Goal: Information Seeking & Learning: Check status

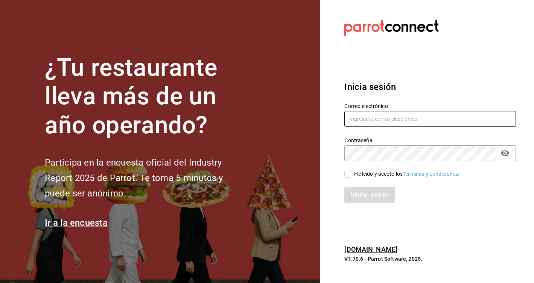
type input "[EMAIL_ADDRESS][DOMAIN_NAME]"
click at [353, 175] on span "He leído y acepto los Términos y condiciones." at bounding box center [405, 174] width 108 height 8
click at [351, 175] on input "He leído y acepto los Términos y condiciones." at bounding box center [347, 174] width 7 height 7
checkbox input "true"
click at [356, 200] on button "Iniciar sesión" at bounding box center [369, 195] width 51 height 16
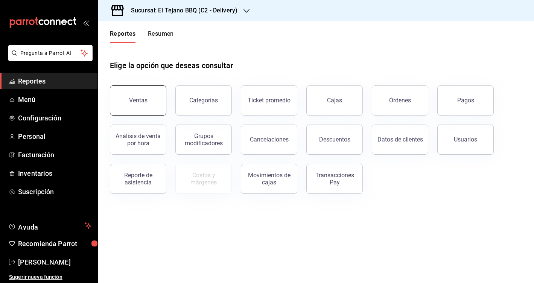
click at [139, 105] on button "Ventas" at bounding box center [138, 100] width 56 height 30
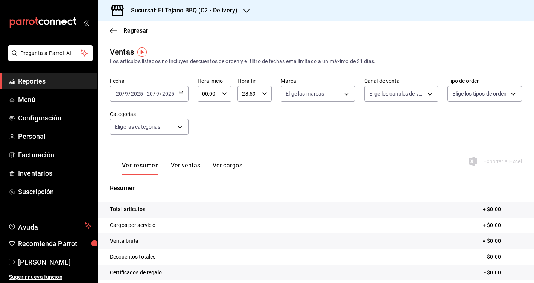
click at [190, 14] on h3 "Sucursal: El Tejano BBQ (C2 - Delivery)" at bounding box center [181, 10] width 112 height 9
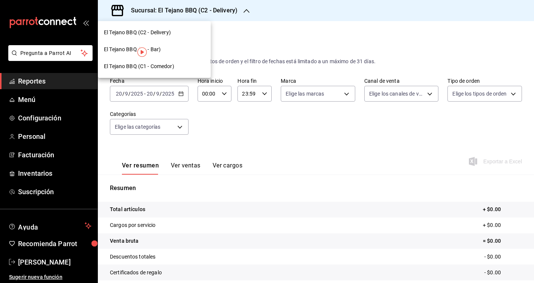
click at [179, 65] on div "El Tejano BBQ (C1 - Comedor)" at bounding box center [154, 66] width 101 height 8
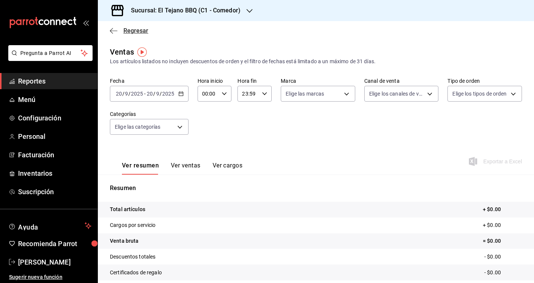
click at [117, 27] on span "Regresar" at bounding box center [129, 30] width 38 height 7
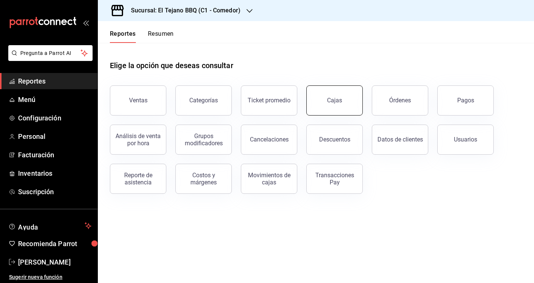
click at [350, 93] on link "Cajas" at bounding box center [334, 100] width 56 height 30
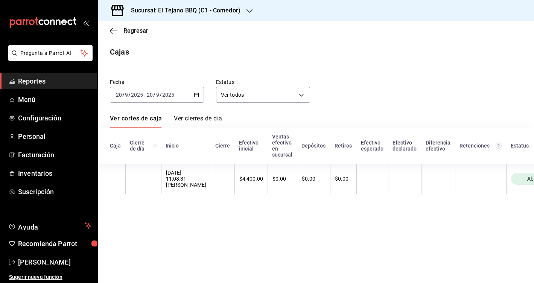
click at [166, 97] on input "2025" at bounding box center [168, 95] width 13 height 6
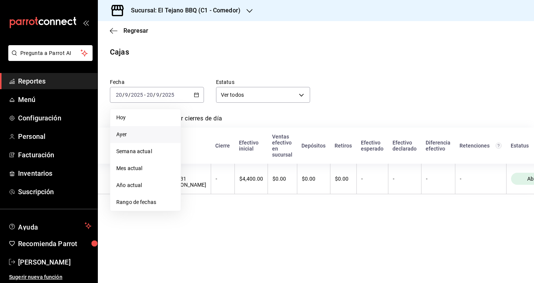
click at [147, 134] on span "Ayer" at bounding box center [145, 135] width 58 height 8
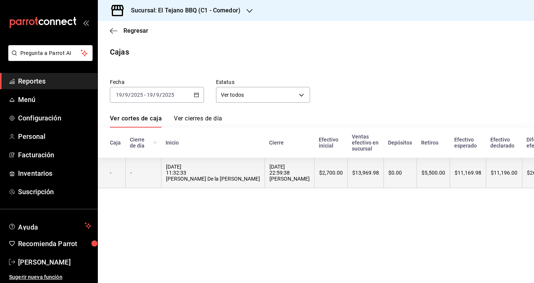
click at [203, 179] on div "19/09/2025 11:32:33 Carlos Alberto De la Rosa" at bounding box center [213, 173] width 94 height 18
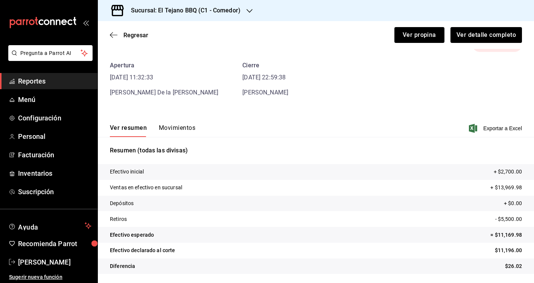
scroll to position [24, 0]
click at [512, 220] on p "- $5,500.00" at bounding box center [508, 219] width 27 height 8
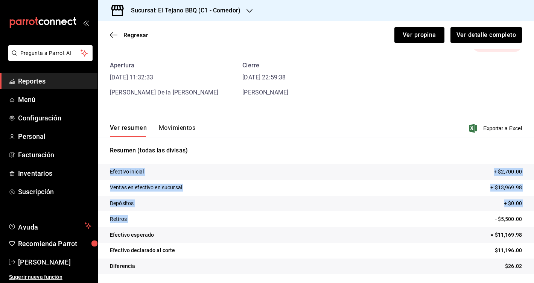
drag, startPoint x: 495, startPoint y: 220, endPoint x: 541, endPoint y: 220, distance: 46.3
click at [534, 220] on html "Pregunta a Parrot AI Reportes Menú Configuración Personal Facturación Inventari…" at bounding box center [267, 141] width 534 height 283
click at [507, 228] on tr "Efectivo esperado = $11,169.98" at bounding box center [316, 235] width 436 height 16
drag, startPoint x: 498, startPoint y: 218, endPoint x: 541, endPoint y: 219, distance: 43.3
click at [534, 219] on html "Pregunta a Parrot AI Reportes Menú Configuración Personal Facturación Inventari…" at bounding box center [267, 141] width 534 height 283
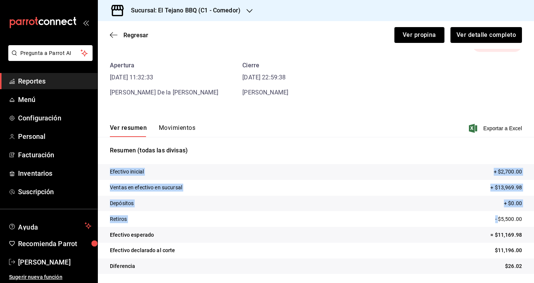
scroll to position [0, 0]
click at [491, 36] on button "Ver detalle completo" at bounding box center [486, 35] width 72 height 16
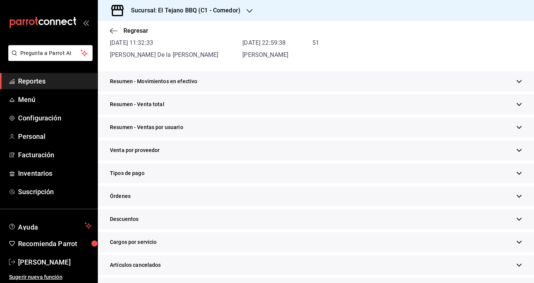
scroll to position [99, 0]
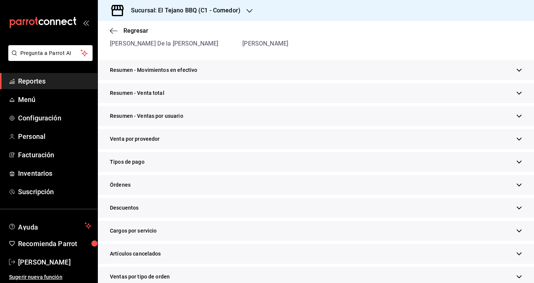
scroll to position [103, 0]
click at [523, 73] on div "Resumen - Movimientos en efectivo" at bounding box center [316, 71] width 436 height 20
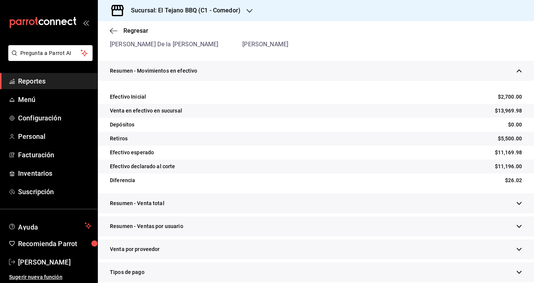
click at [509, 140] on span "$5,500.00" at bounding box center [510, 139] width 24 height 8
click at [518, 201] on icon "button" at bounding box center [519, 204] width 6 height 6
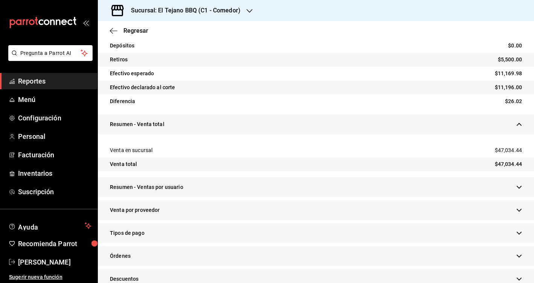
scroll to position [187, 0]
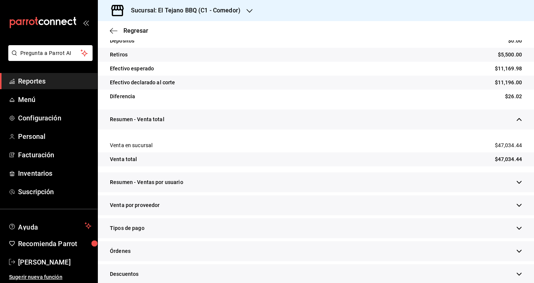
click at [519, 181] on icon "button" at bounding box center [519, 182] width 6 height 6
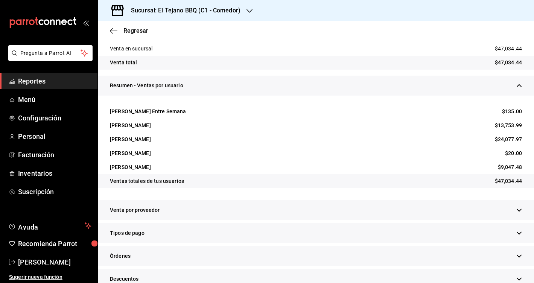
scroll to position [284, 0]
drag, startPoint x: 496, startPoint y: 138, endPoint x: 526, endPoint y: 144, distance: 30.0
click at [526, 144] on div "[PERSON_NAME] $24,077.97" at bounding box center [316, 139] width 436 height 14
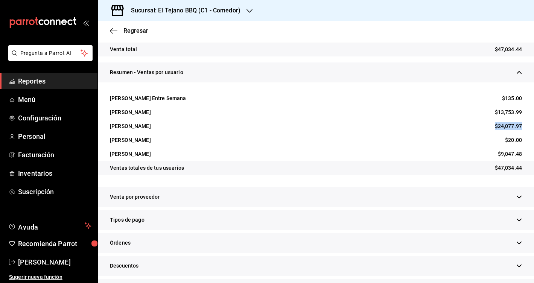
scroll to position [299, 0]
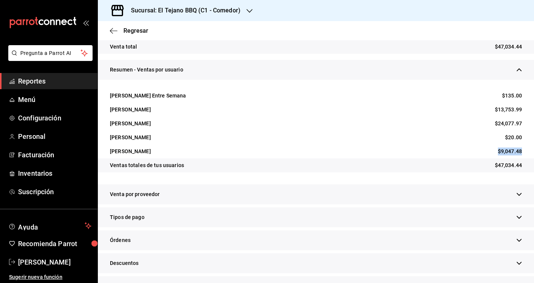
drag, startPoint x: 497, startPoint y: 151, endPoint x: 521, endPoint y: 150, distance: 23.3
click at [521, 150] on div "[PERSON_NAME] $9,047.48" at bounding box center [316, 151] width 436 height 14
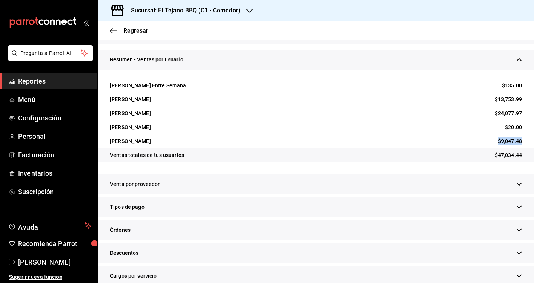
scroll to position [312, 0]
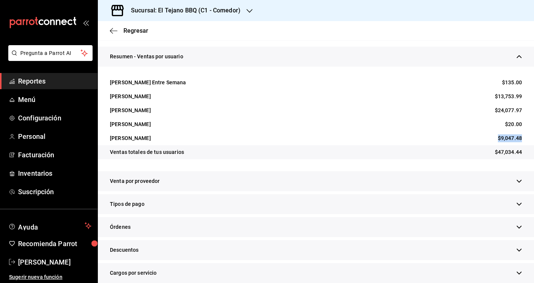
click at [519, 181] on icon "button" at bounding box center [519, 181] width 6 height 6
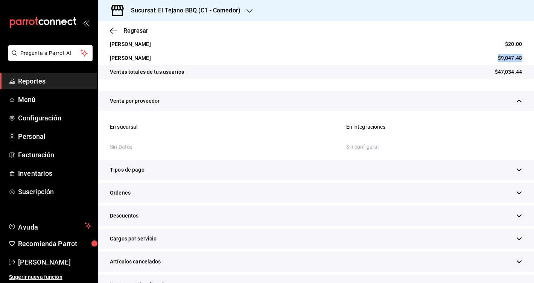
scroll to position [395, 0]
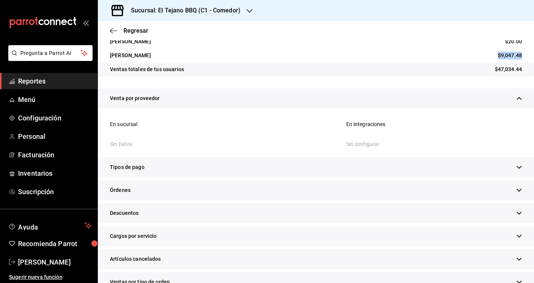
click at [521, 165] on icon "button" at bounding box center [519, 167] width 6 height 6
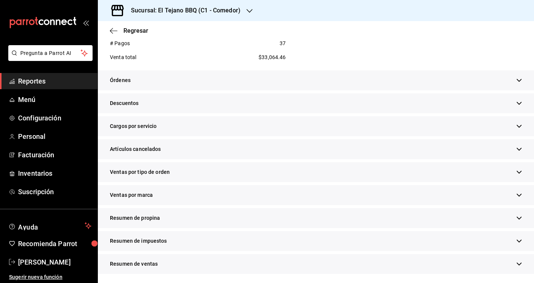
scroll to position [786, 0]
click at [516, 79] on icon "button" at bounding box center [519, 81] width 6 height 6
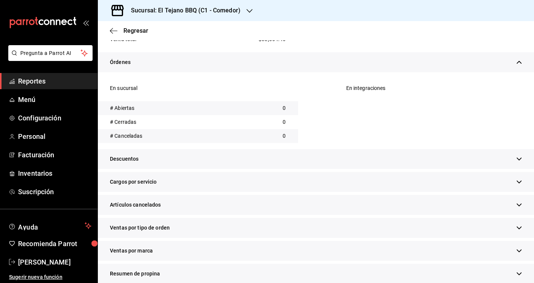
scroll to position [805, 0]
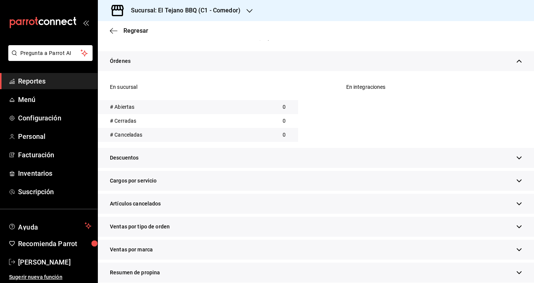
click at [521, 156] on icon "button" at bounding box center [519, 158] width 6 height 6
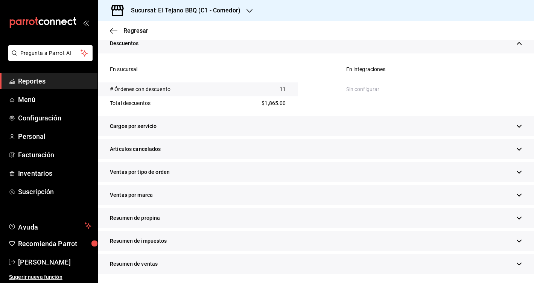
scroll to position [919, 0]
click at [521, 128] on icon "button" at bounding box center [519, 127] width 6 height 6
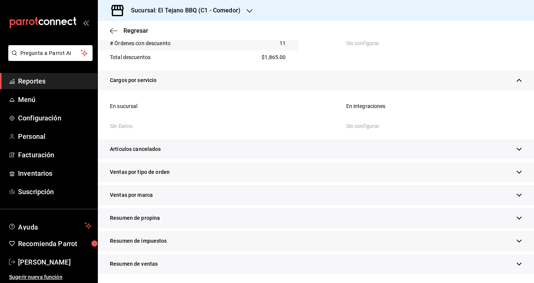
scroll to position [965, 0]
click at [517, 155] on div "Artículos cancelados" at bounding box center [316, 150] width 436 height 20
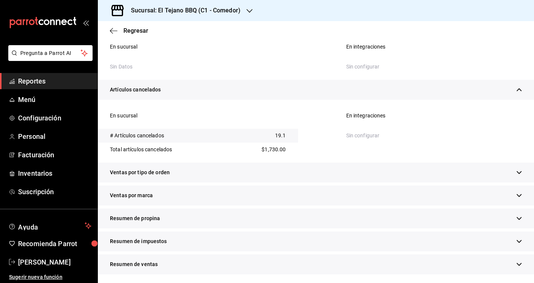
scroll to position [0, 0]
click at [518, 170] on icon "button" at bounding box center [519, 173] width 6 height 6
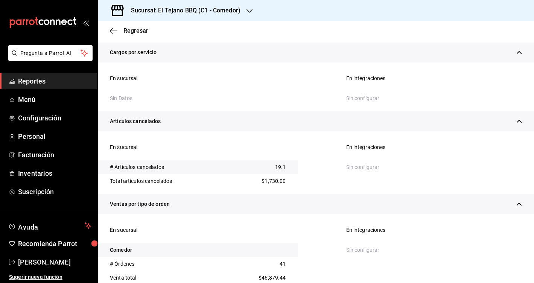
scroll to position [860, 0]
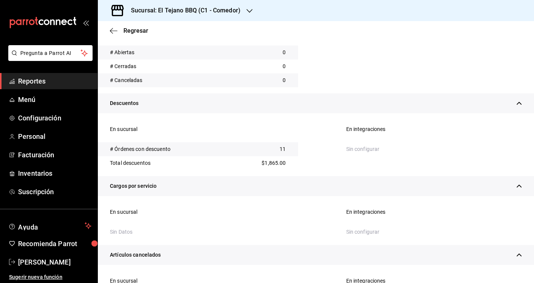
click at [518, 103] on icon "button" at bounding box center [519, 103] width 5 height 3
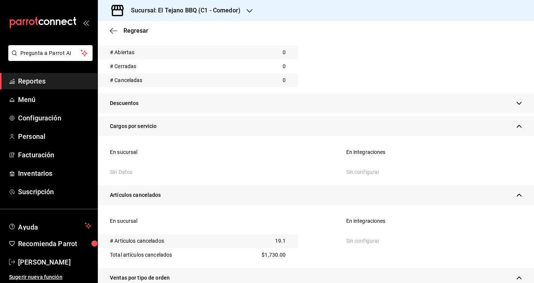
click at [518, 120] on div "Cargos por servicio" at bounding box center [316, 126] width 436 height 20
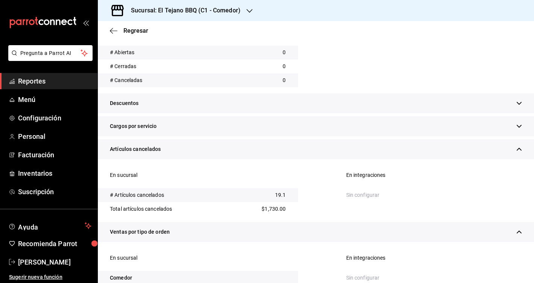
click at [520, 141] on div "Artículos cancelados" at bounding box center [316, 149] width 436 height 20
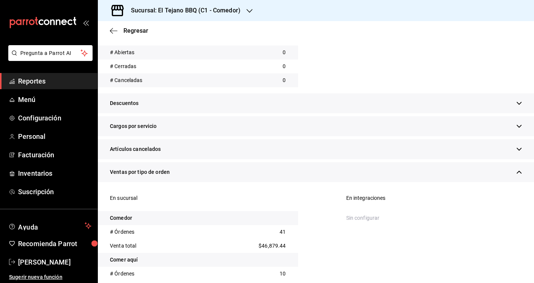
click at [520, 166] on div "Ventas por tipo de orden" at bounding box center [316, 172] width 436 height 20
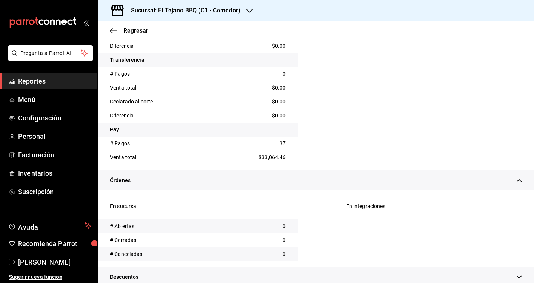
scroll to position [666, 0]
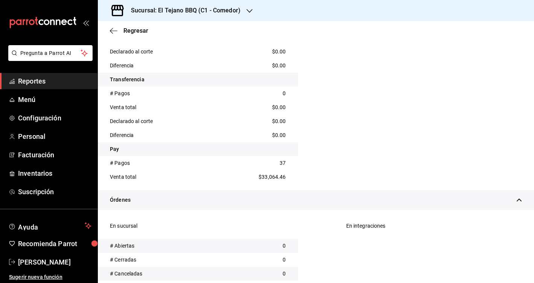
click at [518, 197] on icon "button" at bounding box center [519, 200] width 6 height 6
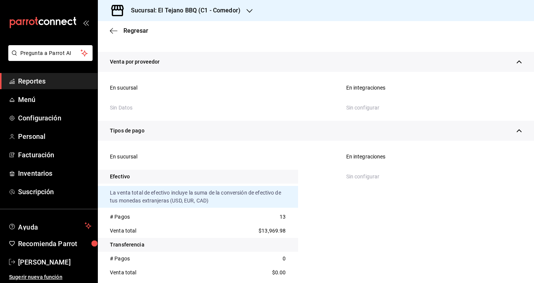
scroll to position [385, 0]
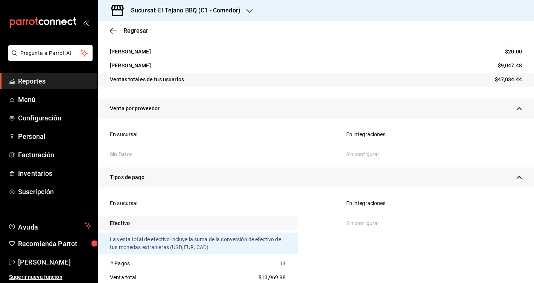
click at [520, 175] on icon "button" at bounding box center [519, 178] width 6 height 6
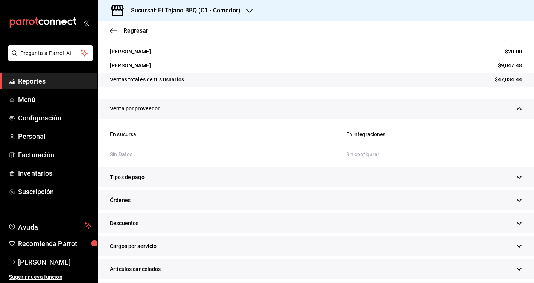
click at [522, 108] on icon "button" at bounding box center [519, 109] width 6 height 6
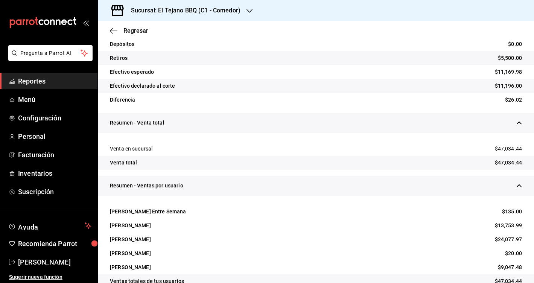
scroll to position [214, 0]
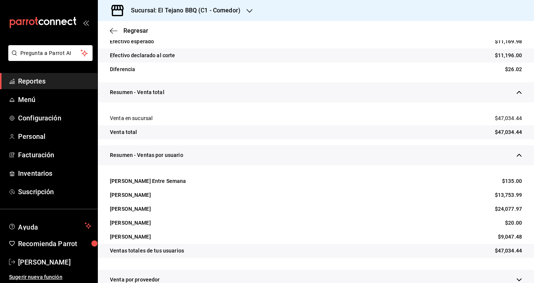
click at [518, 157] on icon "button" at bounding box center [519, 155] width 6 height 6
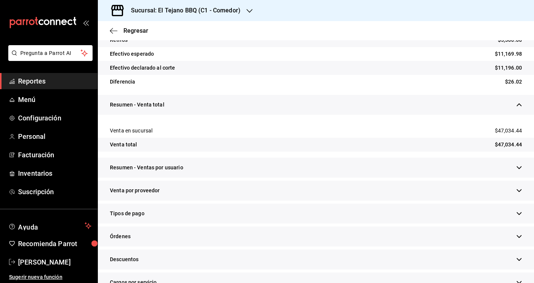
scroll to position [198, 0]
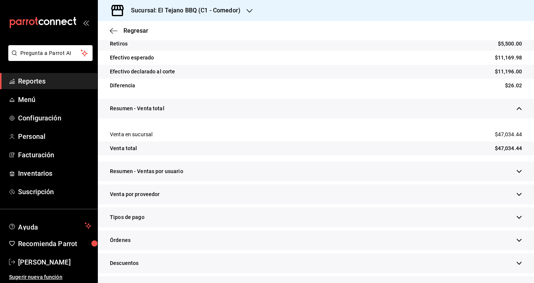
click at [520, 106] on icon "button" at bounding box center [519, 109] width 6 height 6
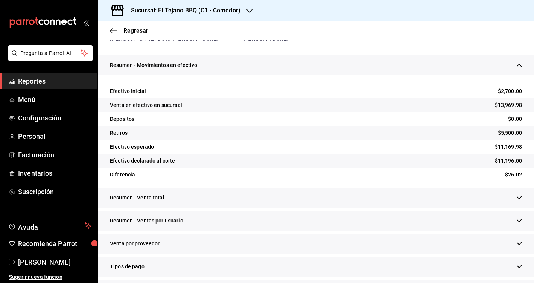
scroll to position [106, 0]
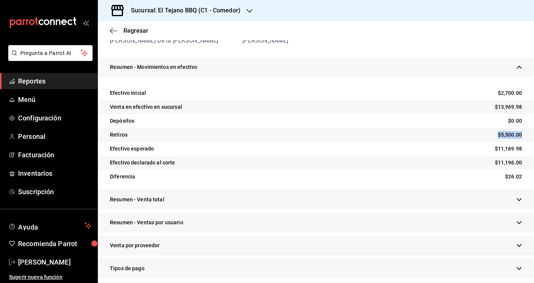
drag, startPoint x: 495, startPoint y: 132, endPoint x: 524, endPoint y: 132, distance: 29.0
click at [524, 132] on div "Retiros $5,500.00" at bounding box center [316, 135] width 436 height 14
drag, startPoint x: 492, startPoint y: 147, endPoint x: 523, endPoint y: 147, distance: 31.2
click at [523, 147] on div "Efectivo esperado $11,169.98" at bounding box center [316, 149] width 436 height 14
click at [510, 133] on span "$5,500.00" at bounding box center [510, 135] width 24 height 8
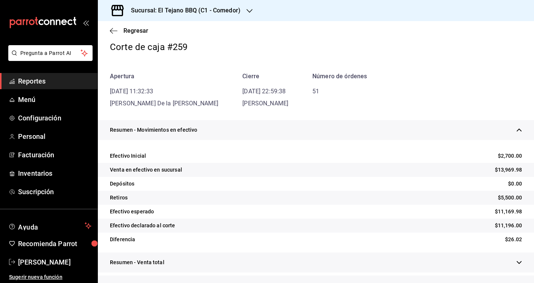
scroll to position [45, 0]
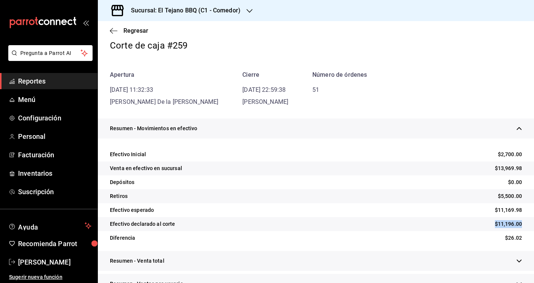
drag, startPoint x: 496, startPoint y: 221, endPoint x: 525, endPoint y: 220, distance: 28.6
click at [525, 220] on div "Efectivo declarado al corte $11,196.00" at bounding box center [316, 224] width 436 height 14
click at [233, 11] on h3 "Sucursal: El Tejano BBQ (C1 - Comedor)" at bounding box center [183, 10] width 116 height 9
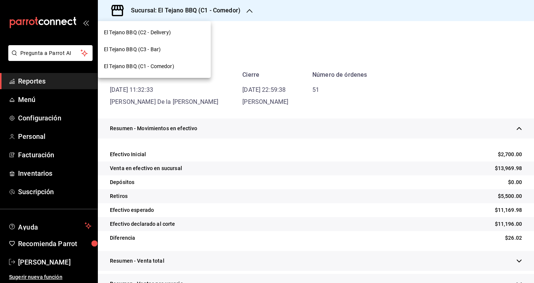
click at [193, 21] on nav "El Tejano BBQ (C2 - Delivery) El Tejano BBQ (C3 - Bar) El Tejano BBQ (C1 - Come…" at bounding box center [154, 49] width 113 height 57
click at [193, 26] on div "El Tejano BBQ (C2 - Delivery)" at bounding box center [154, 32] width 113 height 17
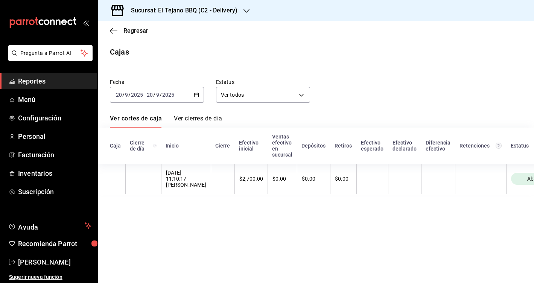
click at [157, 100] on div "[DATE] [DATE] - [DATE] [DATE]" at bounding box center [157, 95] width 94 height 16
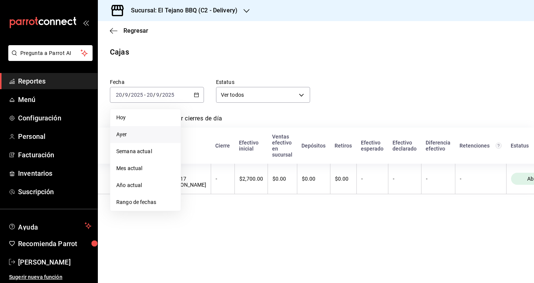
click at [131, 134] on span "Ayer" at bounding box center [145, 135] width 58 height 8
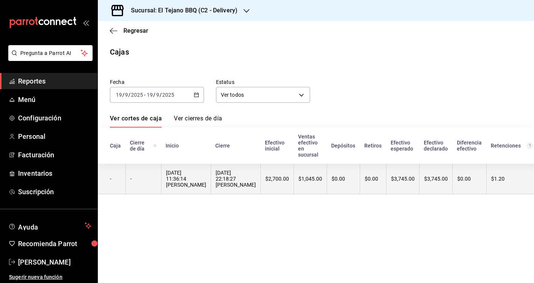
click at [200, 173] on div "[DATE] 11:36:14 [PERSON_NAME]" at bounding box center [186, 179] width 40 height 18
